Goal: Obtain resource: Download file/media

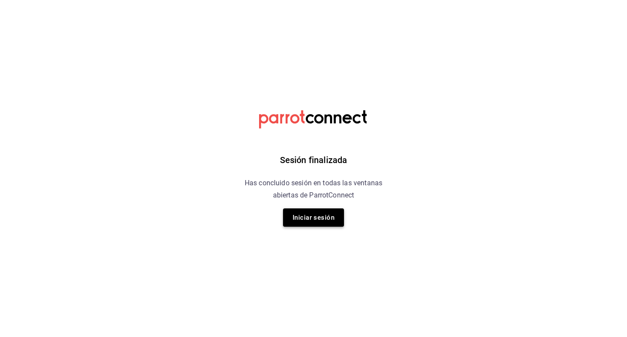
click at [296, 219] on button "Iniciar sesión" at bounding box center [313, 217] width 61 height 18
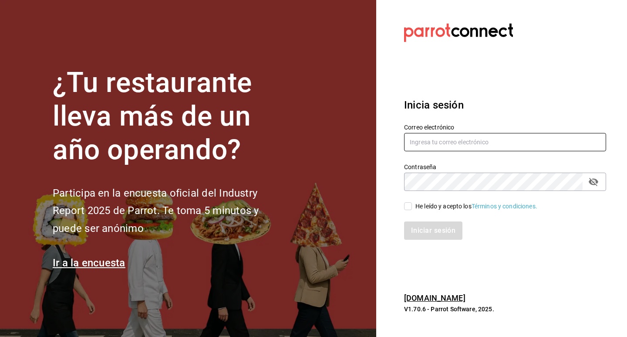
drag, startPoint x: 515, startPoint y: 144, endPoint x: 497, endPoint y: 134, distance: 20.5
click at [515, 144] on input "text" at bounding box center [505, 142] width 202 height 18
type input "[EMAIL_ADDRESS][DOMAIN_NAME]"
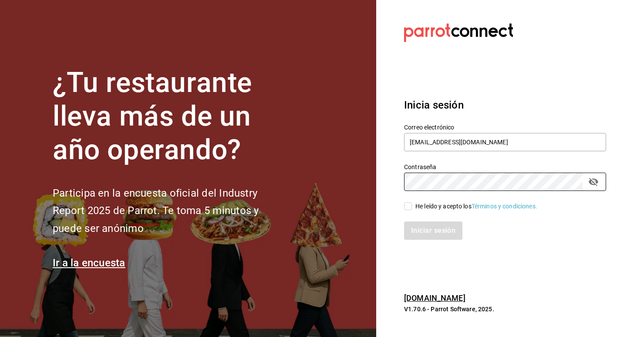
click at [407, 202] on input "He leído y acepto los Términos y condiciones." at bounding box center [408, 206] width 8 height 8
checkbox input "true"
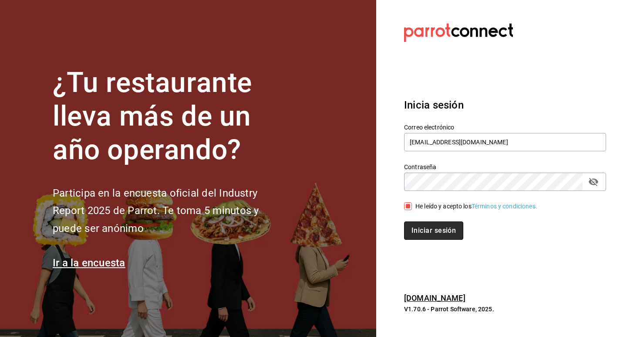
click at [417, 234] on button "Iniciar sesión" at bounding box center [433, 230] width 59 height 18
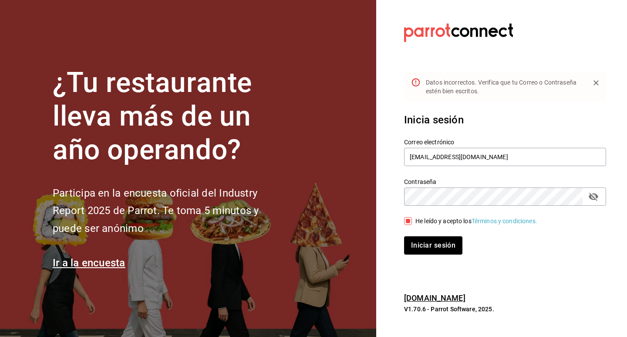
click at [591, 194] on icon "passwordField" at bounding box center [594, 196] width 10 height 8
click at [420, 240] on button "Iniciar sesión" at bounding box center [433, 245] width 59 height 18
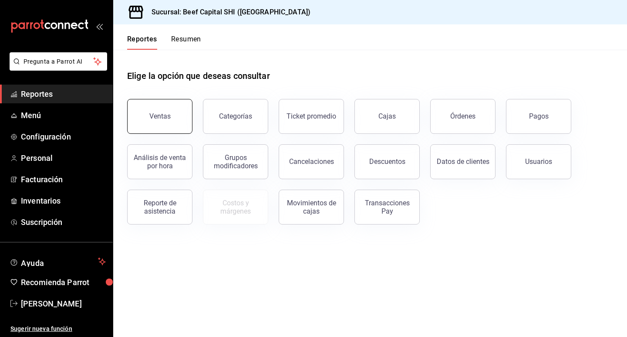
click at [168, 118] on div "Ventas" at bounding box center [159, 116] width 21 height 8
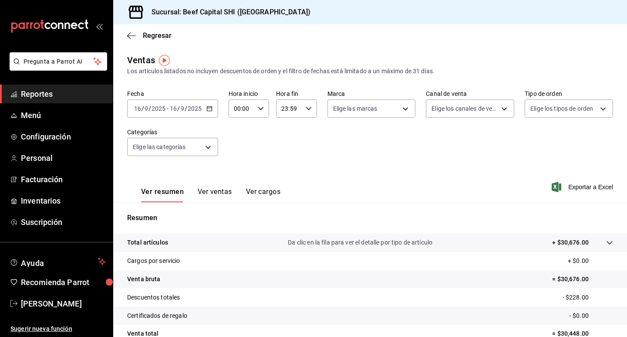
click at [424, 152] on div "Fecha [DATE] [DATE] - [DATE] [DATE] Hora inicio 00:00 Hora inicio Hora fin 23:5…" at bounding box center [370, 128] width 486 height 77
click at [294, 129] on div "Fecha [DATE] [DATE] - [DATE] [DATE] Hora inicio 00:00 Hora inicio Hora fin 23:5…" at bounding box center [370, 128] width 486 height 77
click at [209, 108] on icon "button" at bounding box center [209, 108] width 6 height 6
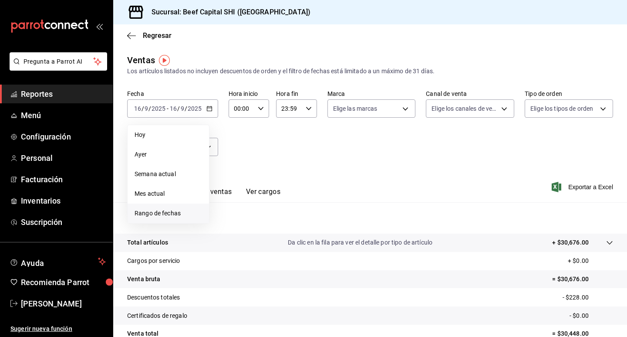
click at [137, 215] on span "Rango de fechas" at bounding box center [168, 213] width 67 height 9
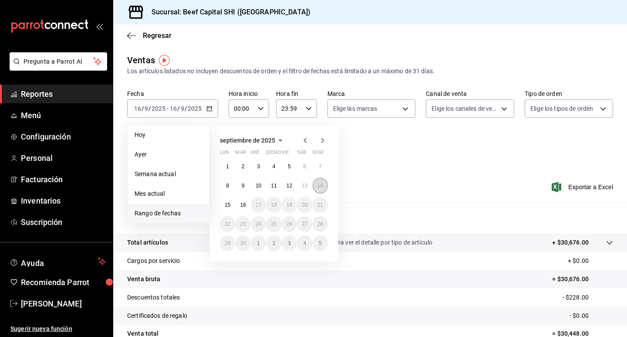
drag, startPoint x: 321, startPoint y: 187, endPoint x: 316, endPoint y: 187, distance: 5.7
click at [321, 187] on abbr "14" at bounding box center [320, 185] width 6 height 6
click at [244, 205] on abbr "16" at bounding box center [243, 205] width 6 height 6
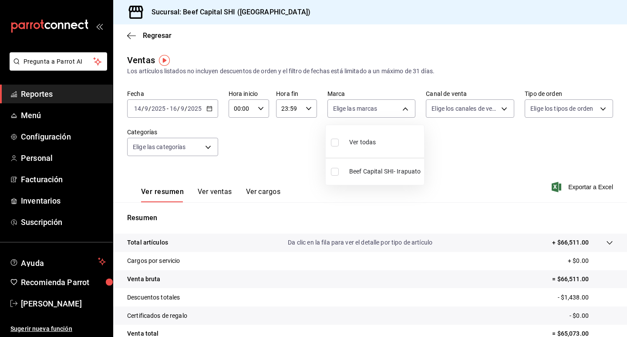
click at [363, 110] on body "Pregunta a Parrot AI Reportes Menú Configuración Personal Facturación Inventari…" at bounding box center [313, 168] width 627 height 337
click at [337, 144] on input "checkbox" at bounding box center [335, 142] width 8 height 8
checkbox input "true"
type input "605647f7-5ddc-403a-84da-aa3c8a25865f"
checkbox input "true"
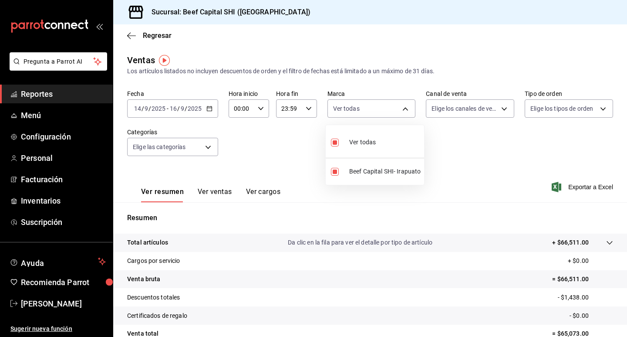
click at [498, 110] on div at bounding box center [313, 168] width 627 height 337
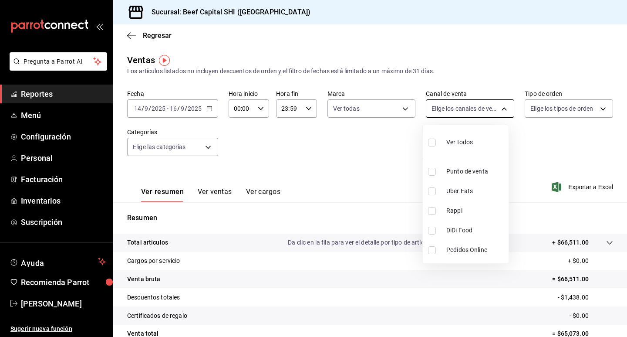
click at [498, 107] on body "Pregunta a Parrot AI Reportes Menú Configuración Personal Facturación Inventari…" at bounding box center [313, 168] width 627 height 337
click at [431, 144] on input "checkbox" at bounding box center [432, 142] width 8 height 8
checkbox input "true"
type input "PARROT,UBER_EATS,RAPPI,DIDI_FOOD,ONLINE"
checkbox input "true"
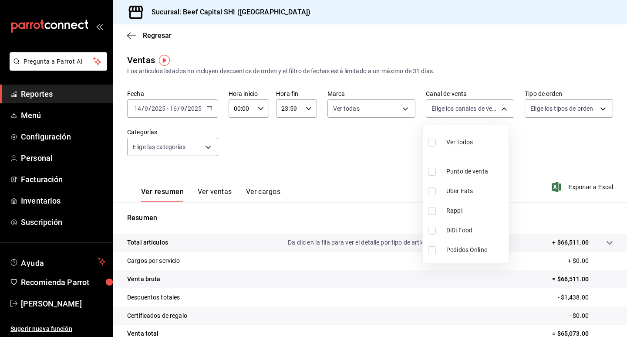
checkbox input "true"
click at [572, 113] on div at bounding box center [313, 168] width 627 height 337
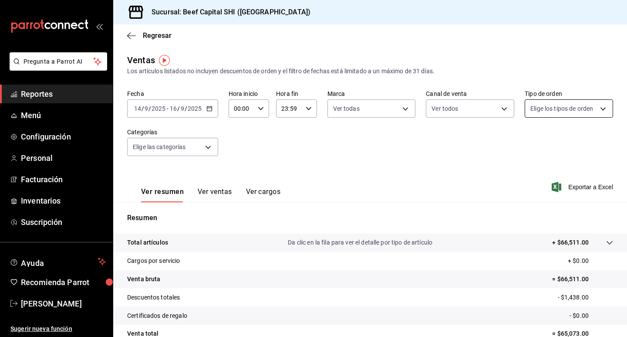
click at [599, 106] on body "Pregunta a Parrot AI Reportes Menú Configuración Personal Facturación Inventari…" at bounding box center [313, 168] width 627 height 337
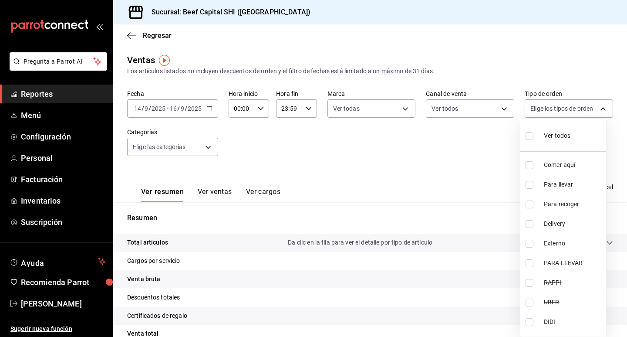
click at [529, 133] on input "checkbox" at bounding box center [529, 136] width 8 height 8
checkbox input "true"
type input "f0dc0ac1-6073-4fdc-a840-2403026703dd,0f8ba289-97a1-4f04-8ca0-15d5a03158af,a05fd…"
checkbox input "true"
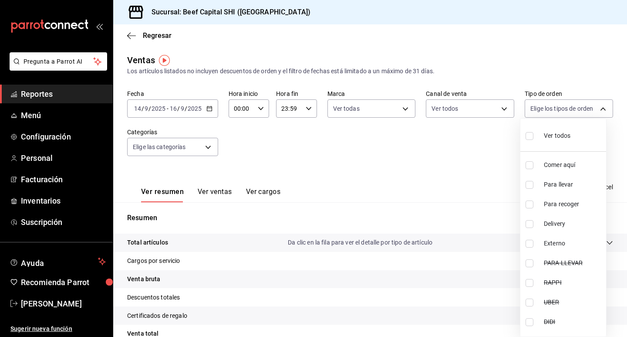
checkbox input "true"
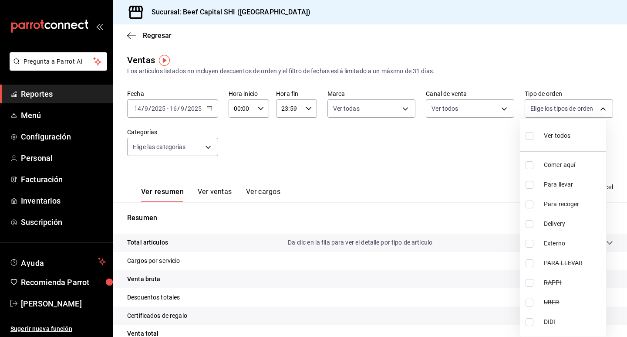
checkbox input "true"
click at [207, 147] on div at bounding box center [313, 168] width 627 height 337
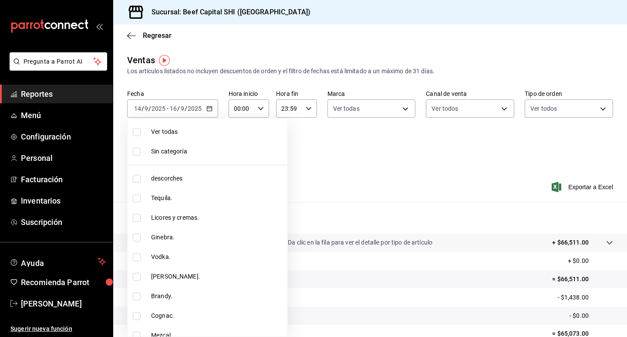
click at [207, 147] on body "Pregunta a Parrot AI Reportes Menú Configuración Personal Facturación Inventari…" at bounding box center [313, 168] width 627 height 337
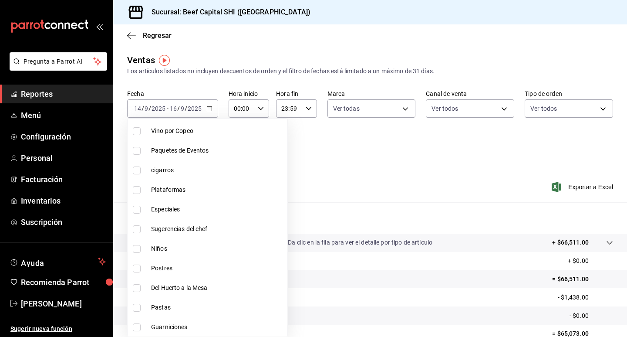
scroll to position [609, 0]
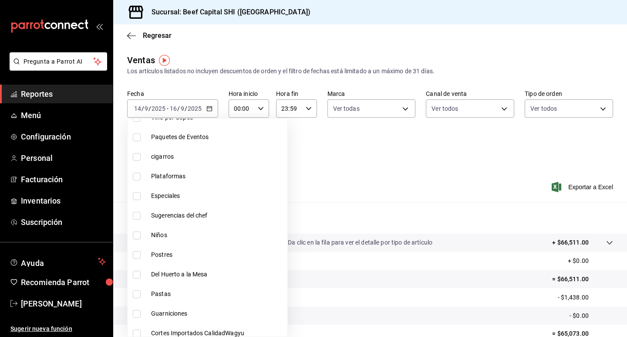
click at [131, 195] on li "Especiales" at bounding box center [208, 196] width 160 height 20
type input "bfad43a6-0e0c-4e4d-b23e-03d4e3ab010f"
checkbox input "true"
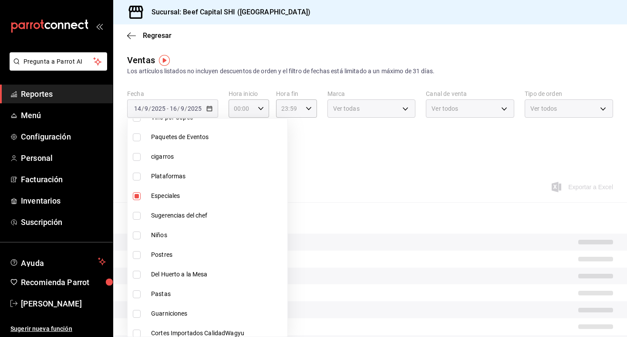
click at [131, 195] on li "Especiales" at bounding box center [208, 196] width 160 height 20
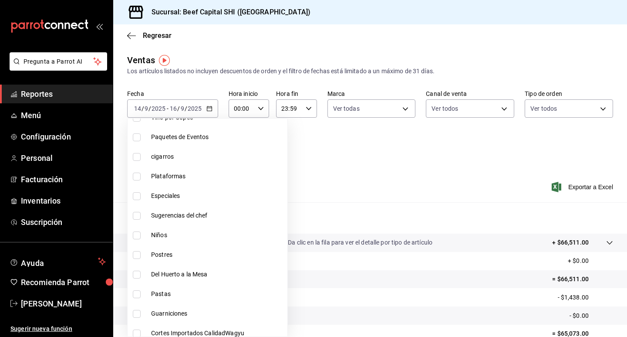
click at [144, 195] on label at bounding box center [138, 196] width 11 height 8
click at [141, 195] on input "checkbox" at bounding box center [137, 196] width 8 height 8
checkbox input "false"
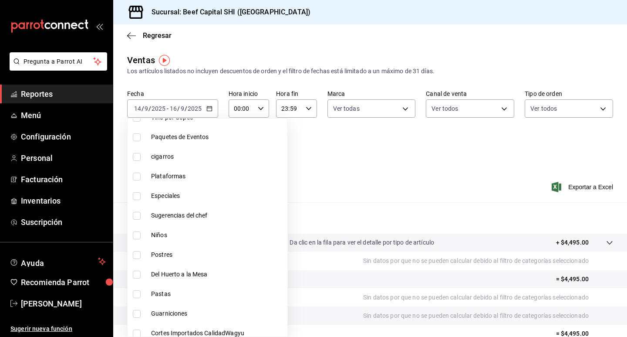
click at [134, 197] on input "checkbox" at bounding box center [137, 196] width 8 height 8
checkbox input "true"
type input "bfad43a6-0e0c-4e4d-b23e-03d4e3ab010f"
click at [345, 172] on div at bounding box center [313, 168] width 627 height 337
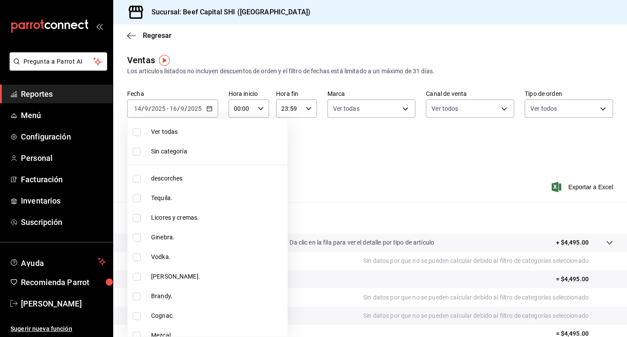
click at [188, 143] on body "Pregunta a Parrot AI Reportes Menú Configuración Personal Facturación Inventari…" at bounding box center [313, 168] width 627 height 337
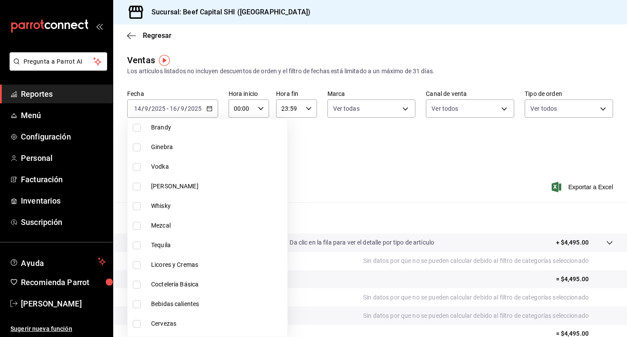
scroll to position [1045, 0]
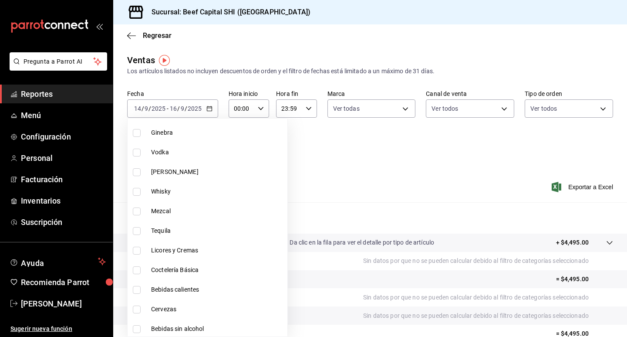
click at [393, 195] on div at bounding box center [313, 168] width 627 height 337
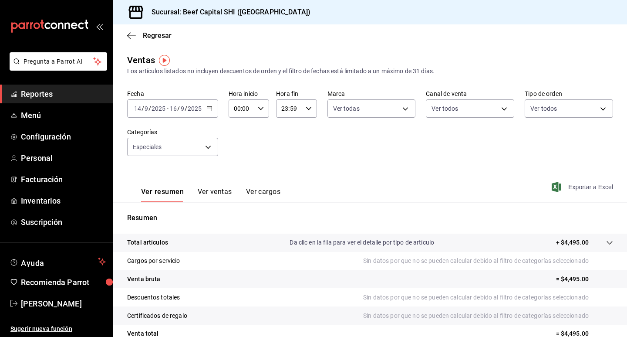
click at [572, 189] on span "Exportar a Excel" at bounding box center [583, 187] width 60 height 10
click at [208, 108] on icon "button" at bounding box center [209, 108] width 6 height 6
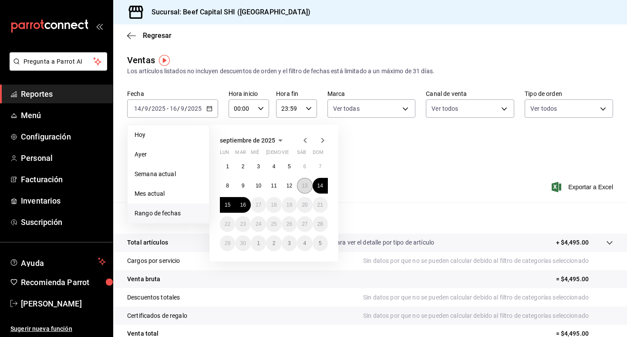
click at [306, 185] on abbr "13" at bounding box center [305, 185] width 6 height 6
click at [242, 206] on abbr "16" at bounding box center [243, 205] width 6 height 6
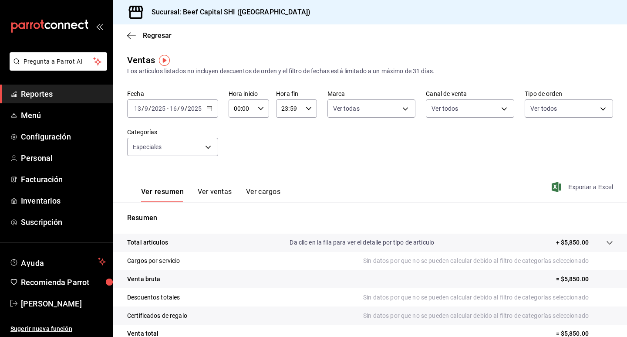
click at [578, 188] on span "Exportar a Excel" at bounding box center [583, 187] width 60 height 10
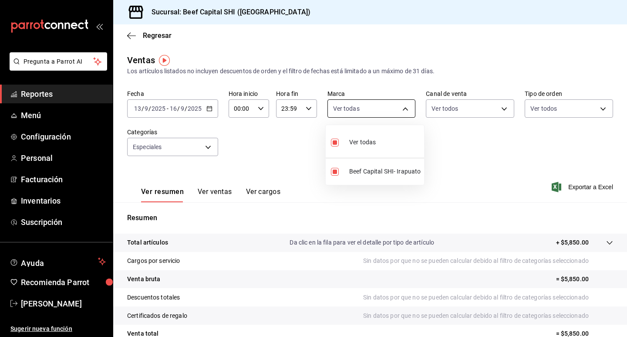
click at [364, 110] on body "Pregunta a Parrot AI Reportes Menú Configuración Personal Facturación Inventari…" at bounding box center [313, 168] width 627 height 337
click at [498, 106] on div at bounding box center [313, 168] width 627 height 337
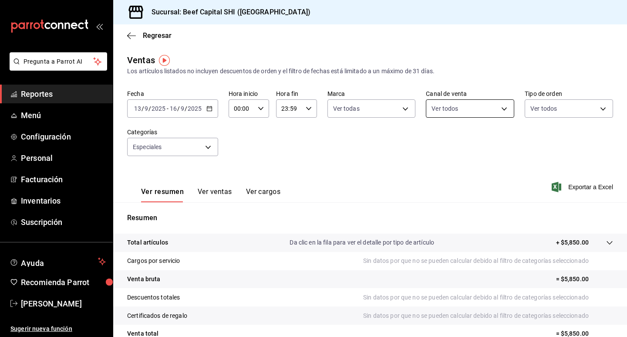
click at [497, 108] on body "Pregunta a Parrot AI Reportes Menú Configuración Personal Facturación Inventari…" at bounding box center [313, 168] width 627 height 337
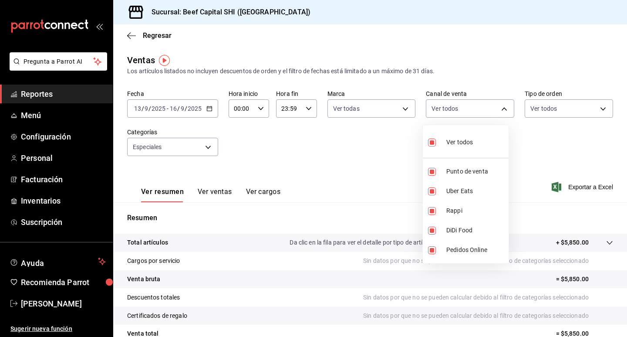
click at [593, 110] on div at bounding box center [313, 168] width 627 height 337
click at [593, 110] on body "Pregunta a Parrot AI Reportes Menú Configuración Personal Facturación Inventari…" at bounding box center [313, 168] width 627 height 337
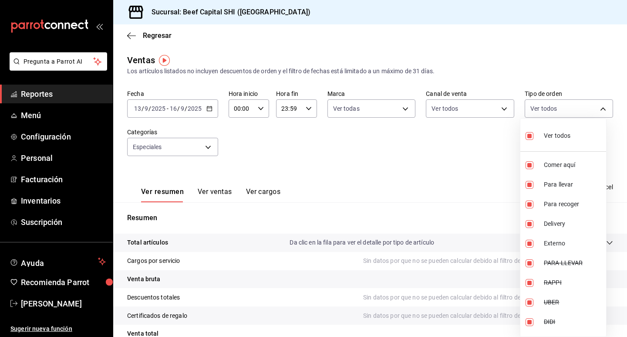
click at [365, 156] on div at bounding box center [313, 168] width 627 height 337
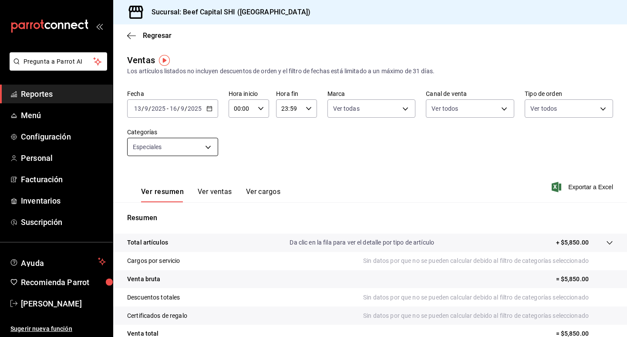
click at [210, 150] on body "Pregunta a Parrot AI Reportes Menú Configuración Personal Facturación Inventari…" at bounding box center [313, 168] width 627 height 337
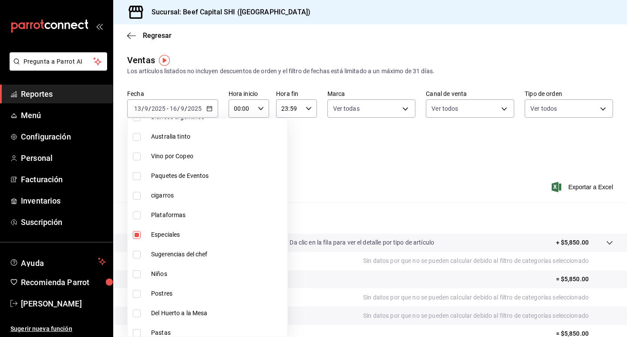
scroll to position [609, 0]
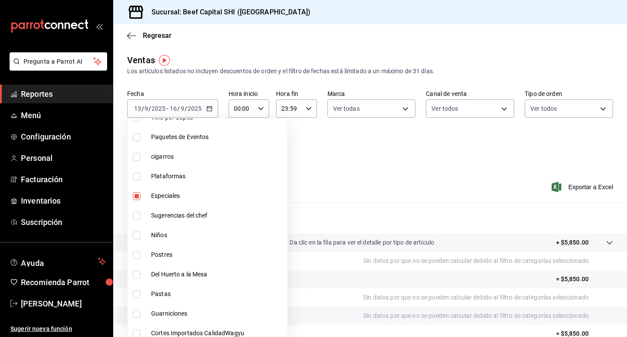
click at [185, 192] on span "Especiales" at bounding box center [217, 195] width 133 height 9
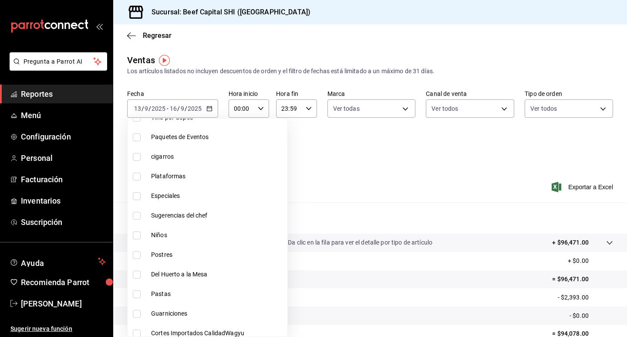
click at [134, 194] on input "checkbox" at bounding box center [137, 196] width 8 height 8
checkbox input "true"
type input "bfad43a6-0e0c-4e4d-b23e-03d4e3ab010f"
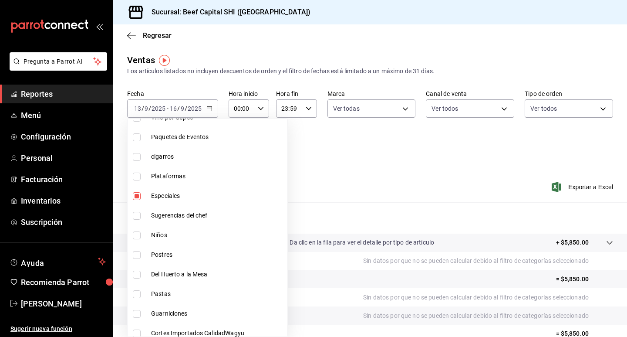
click at [443, 170] on div at bounding box center [313, 168] width 627 height 337
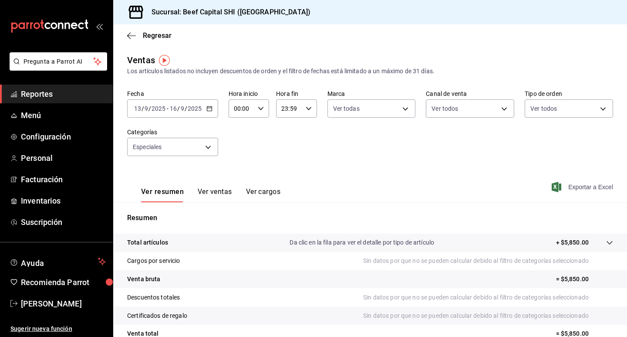
click at [572, 186] on span "Exportar a Excel" at bounding box center [583, 187] width 60 height 10
click at [443, 176] on div "Ver resumen Ver ventas Ver cargos Exportar a Excel" at bounding box center [370, 184] width 514 height 36
click at [583, 189] on span "Exportar a Excel" at bounding box center [583, 187] width 60 height 10
